Goal: Information Seeking & Learning: Learn about a topic

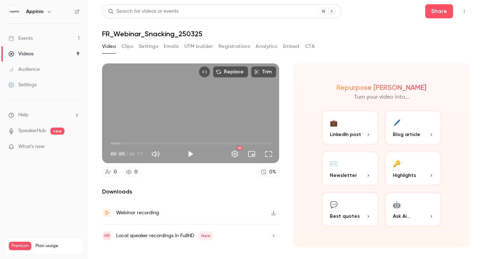
click at [226, 49] on button "Registrations" at bounding box center [233, 46] width 31 height 11
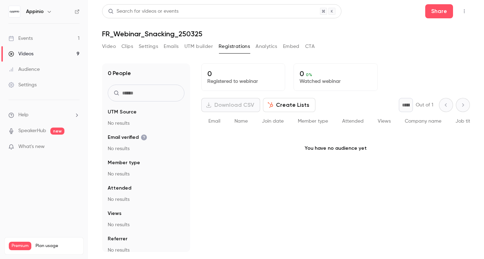
click at [37, 38] on link "Events 1" at bounding box center [44, 38] width 88 height 15
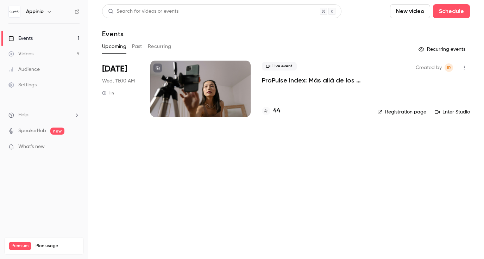
click at [34, 57] on link "Videos 9" at bounding box center [44, 53] width 88 height 15
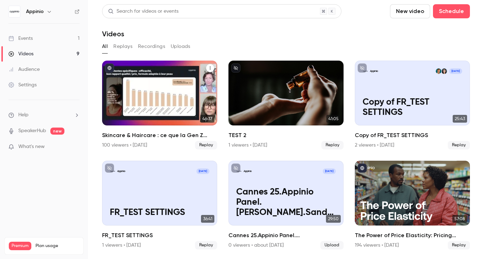
click at [153, 133] on h2 "Skincare & Haircare : ce que la Gen Z attend vraiment des marques" at bounding box center [159, 135] width 115 height 8
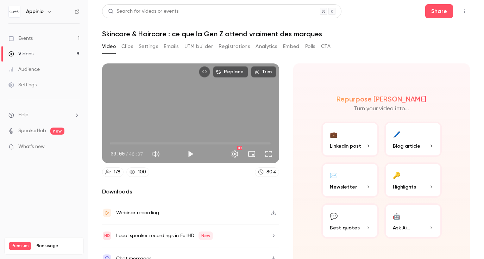
click at [231, 48] on button "Registrations" at bounding box center [233, 46] width 31 height 11
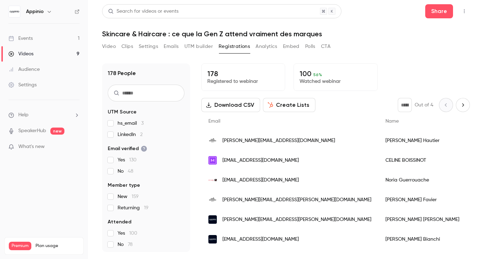
click at [107, 47] on button "Video" at bounding box center [109, 46] width 14 height 11
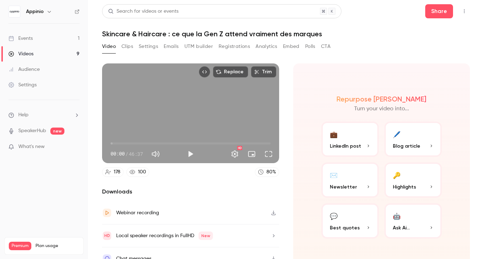
click at [238, 50] on button "Registrations" at bounding box center [233, 46] width 31 height 11
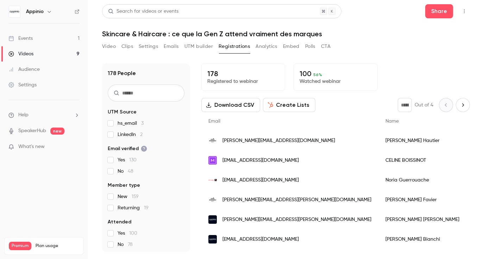
click at [276, 46] on button "Analytics" at bounding box center [266, 46] width 22 height 11
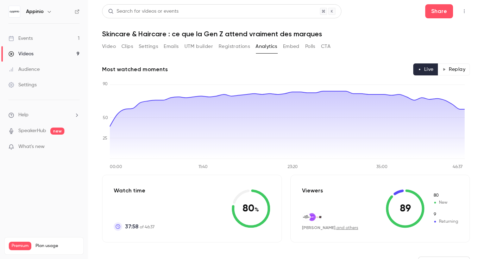
click at [237, 48] on button "Registrations" at bounding box center [233, 46] width 31 height 11
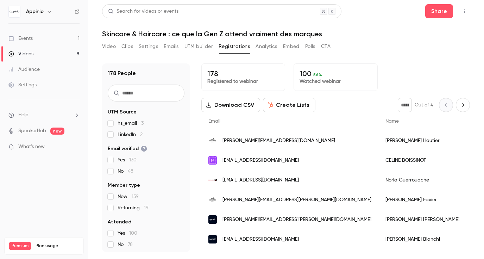
click at [138, 92] on input "text" at bounding box center [146, 92] width 77 height 17
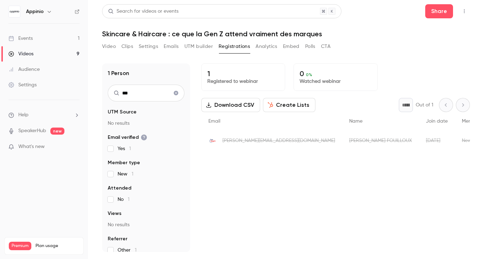
type input "***"
click at [173, 92] on icon "Clear search" at bounding box center [176, 92] width 6 height 5
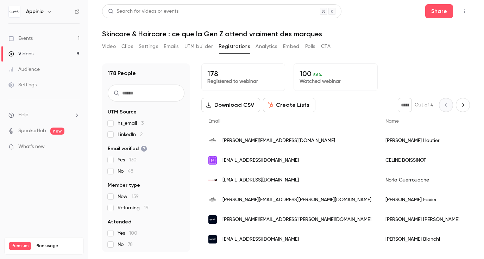
click at [264, 47] on button "Analytics" at bounding box center [266, 46] width 22 height 11
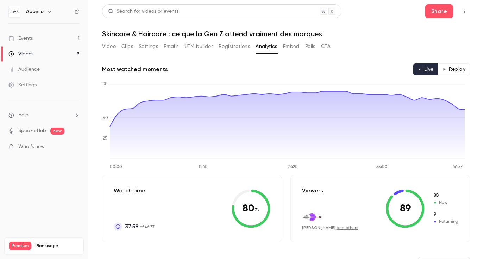
click at [231, 47] on button "Registrations" at bounding box center [233, 46] width 31 height 11
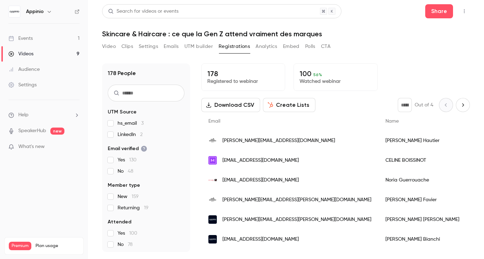
click at [267, 47] on button "Analytics" at bounding box center [266, 46] width 22 height 11
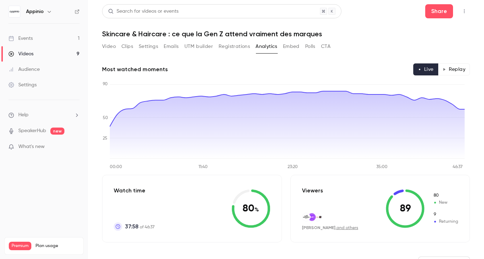
click at [459, 72] on button "Replay" at bounding box center [454, 69] width 32 height 12
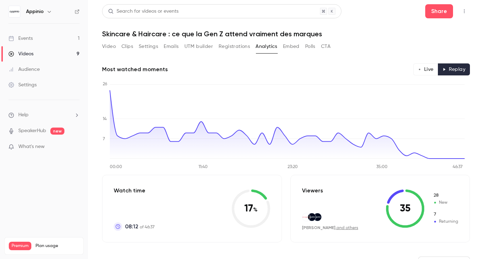
click at [312, 189] on p "Viewers" at bounding box center [312, 190] width 21 height 8
click at [348, 227] on link "and others" at bounding box center [347, 227] width 22 height 4
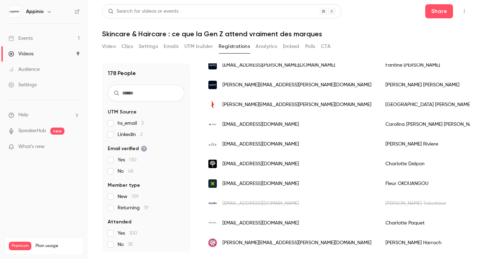
scroll to position [361, 0]
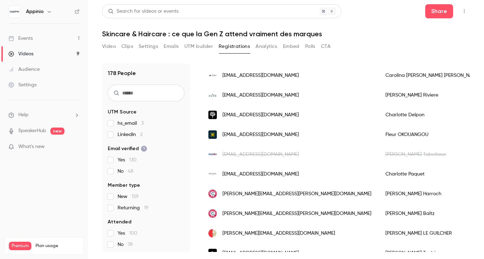
click at [148, 95] on input "text" at bounding box center [146, 92] width 77 height 17
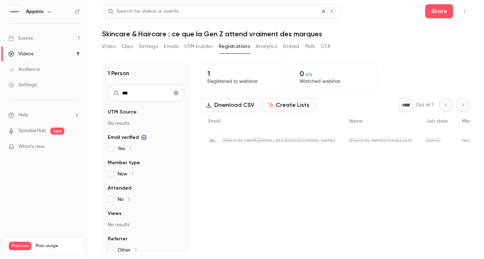
type input "***"
click at [173, 49] on button "Emails" at bounding box center [171, 46] width 15 height 11
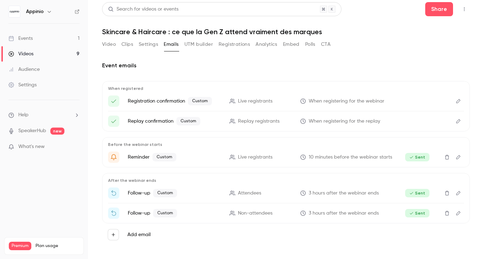
scroll to position [3, 0]
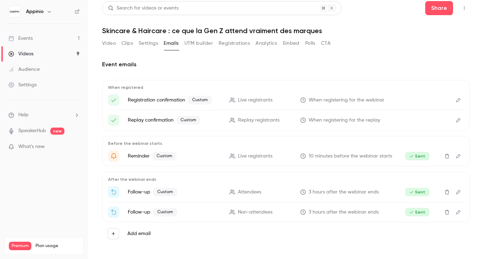
click at [272, 40] on button "Analytics" at bounding box center [266, 43] width 22 height 11
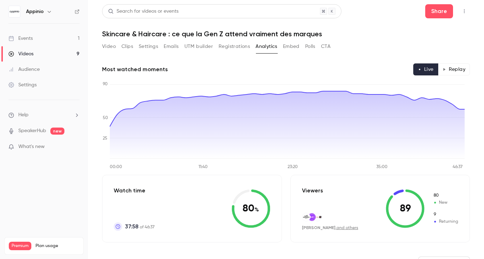
click at [454, 69] on button "Replay" at bounding box center [454, 69] width 32 height 12
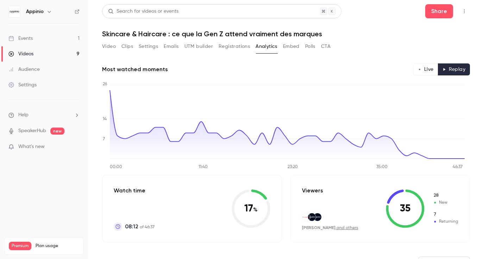
click at [344, 226] on link "and others" at bounding box center [347, 227] width 22 height 4
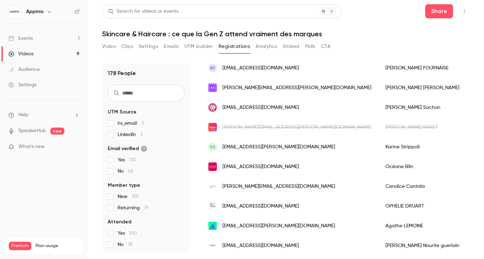
scroll to position [869, 0]
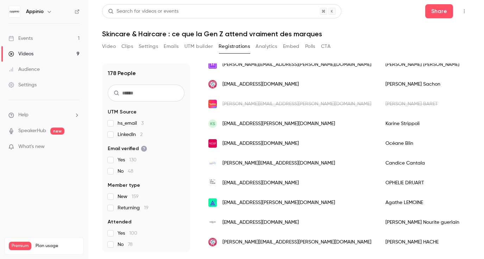
click at [124, 97] on input "text" at bounding box center [146, 92] width 77 height 17
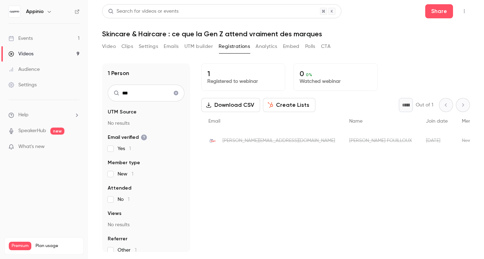
type input "***"
click at [107, 43] on button "Video" at bounding box center [109, 46] width 14 height 11
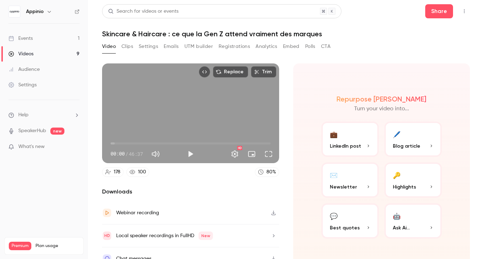
click at [55, 36] on link "Events 1" at bounding box center [44, 38] width 88 height 15
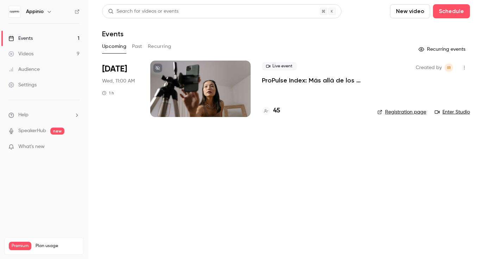
click at [311, 81] on p "ProPulse Index: Más allá de los likes" at bounding box center [314, 80] width 104 height 8
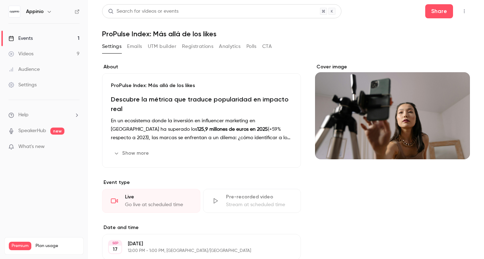
click at [195, 48] on button "Registrations" at bounding box center [197, 46] width 31 height 11
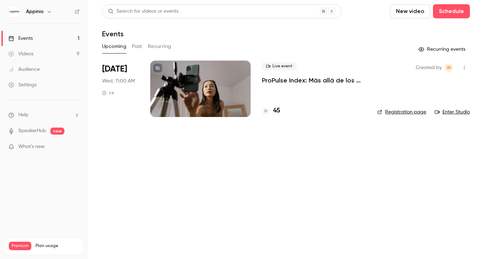
click at [141, 49] on button "Past" at bounding box center [137, 46] width 10 height 11
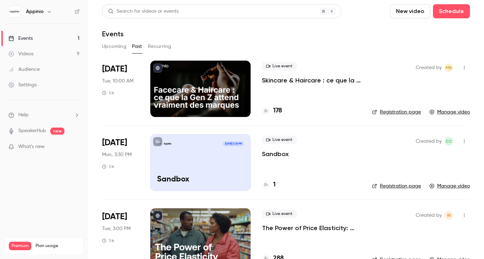
click at [282, 79] on p "Skincare & Haircare : ce que la Gen Z attend vraiment des marques" at bounding box center [311, 80] width 99 height 8
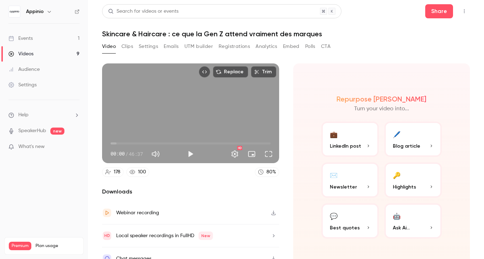
click at [259, 45] on button "Analytics" at bounding box center [266, 46] width 22 height 11
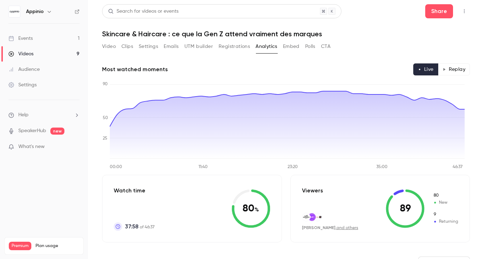
click at [452, 65] on button "Replay" at bounding box center [454, 69] width 32 height 12
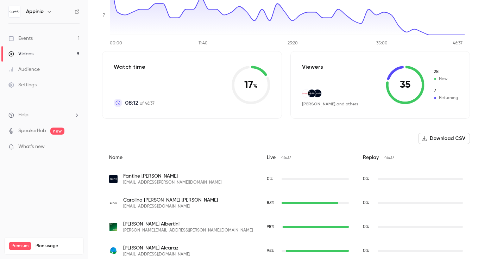
scroll to position [139, 0]
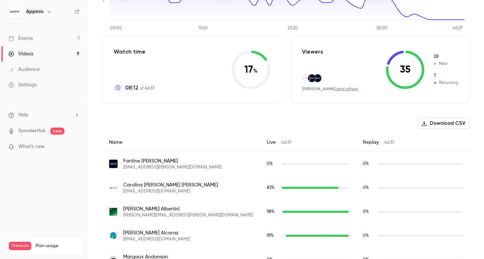
click at [344, 90] on link "and others" at bounding box center [347, 89] width 22 height 4
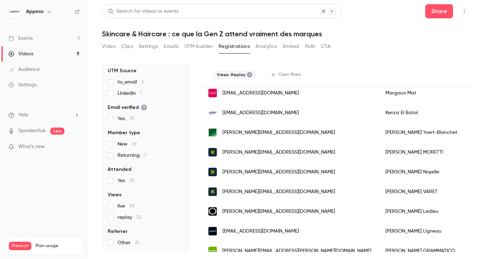
scroll to position [596, 0]
